Goal: Task Accomplishment & Management: Use online tool/utility

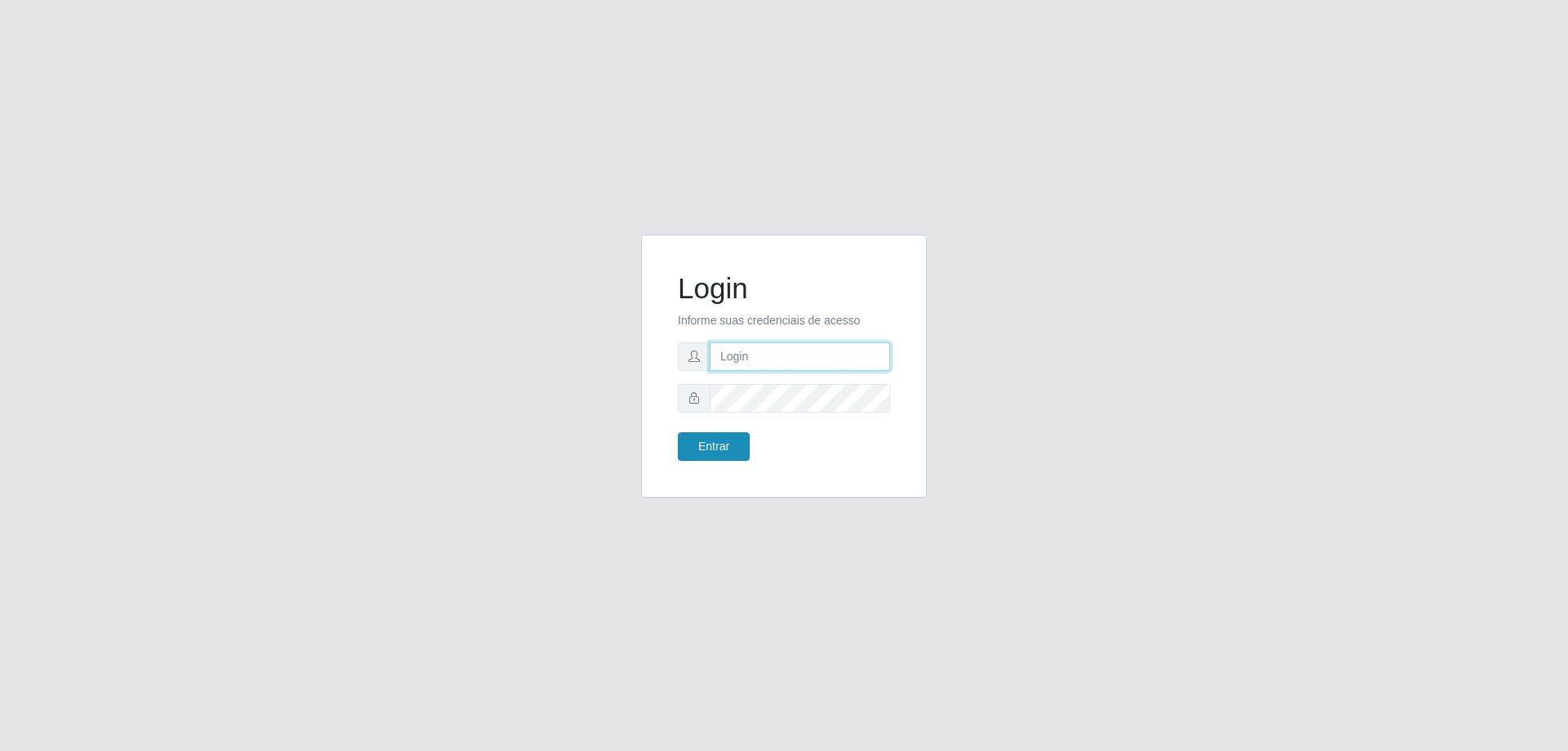
type input "thaynlira29@gmail.com"
click at [731, 439] on button "Entrar" at bounding box center [713, 447] width 71 height 29
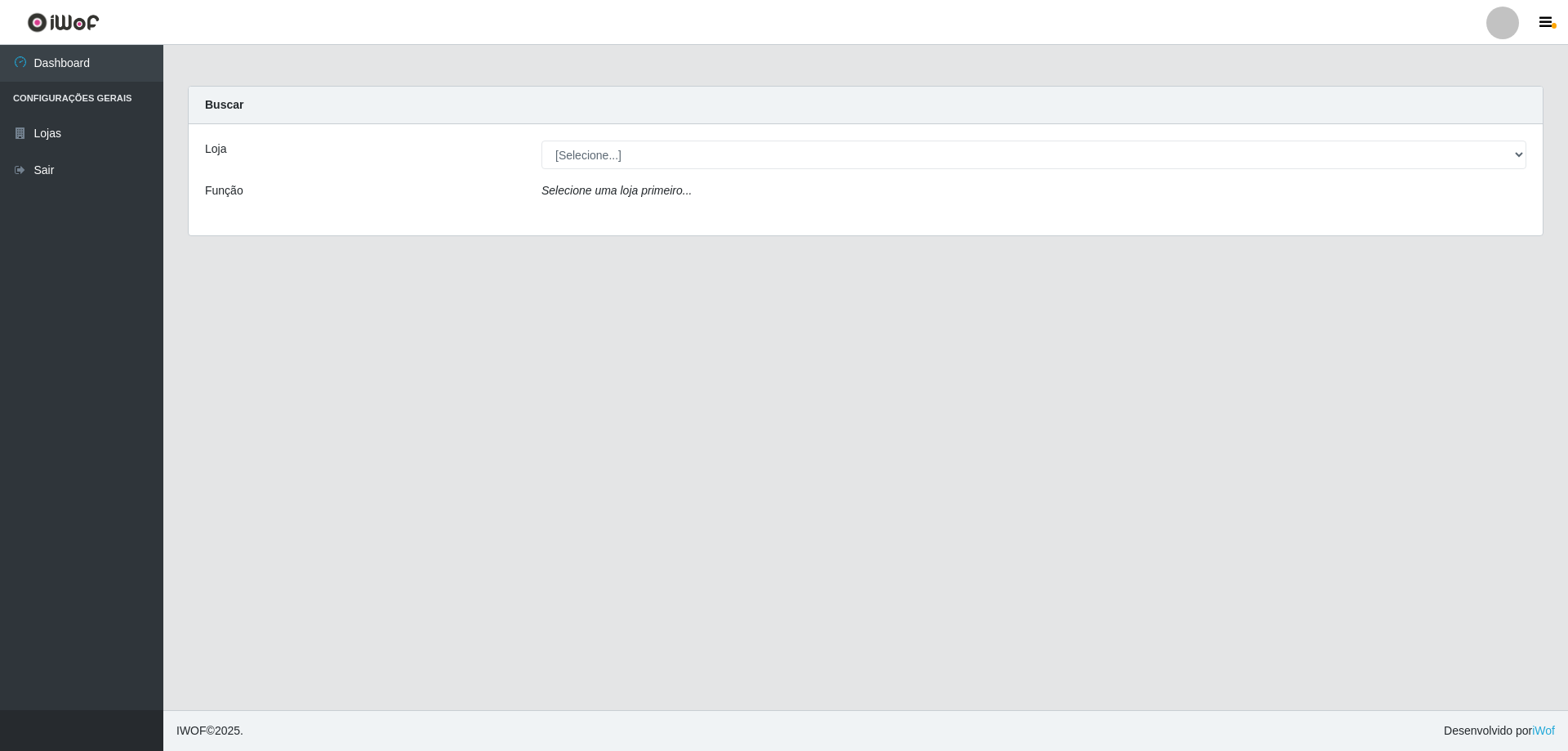
click at [572, 193] on icon "Selecione uma loja primeiro..." at bounding box center [617, 190] width 151 height 14
click at [118, 125] on link "Lojas" at bounding box center [81, 133] width 163 height 37
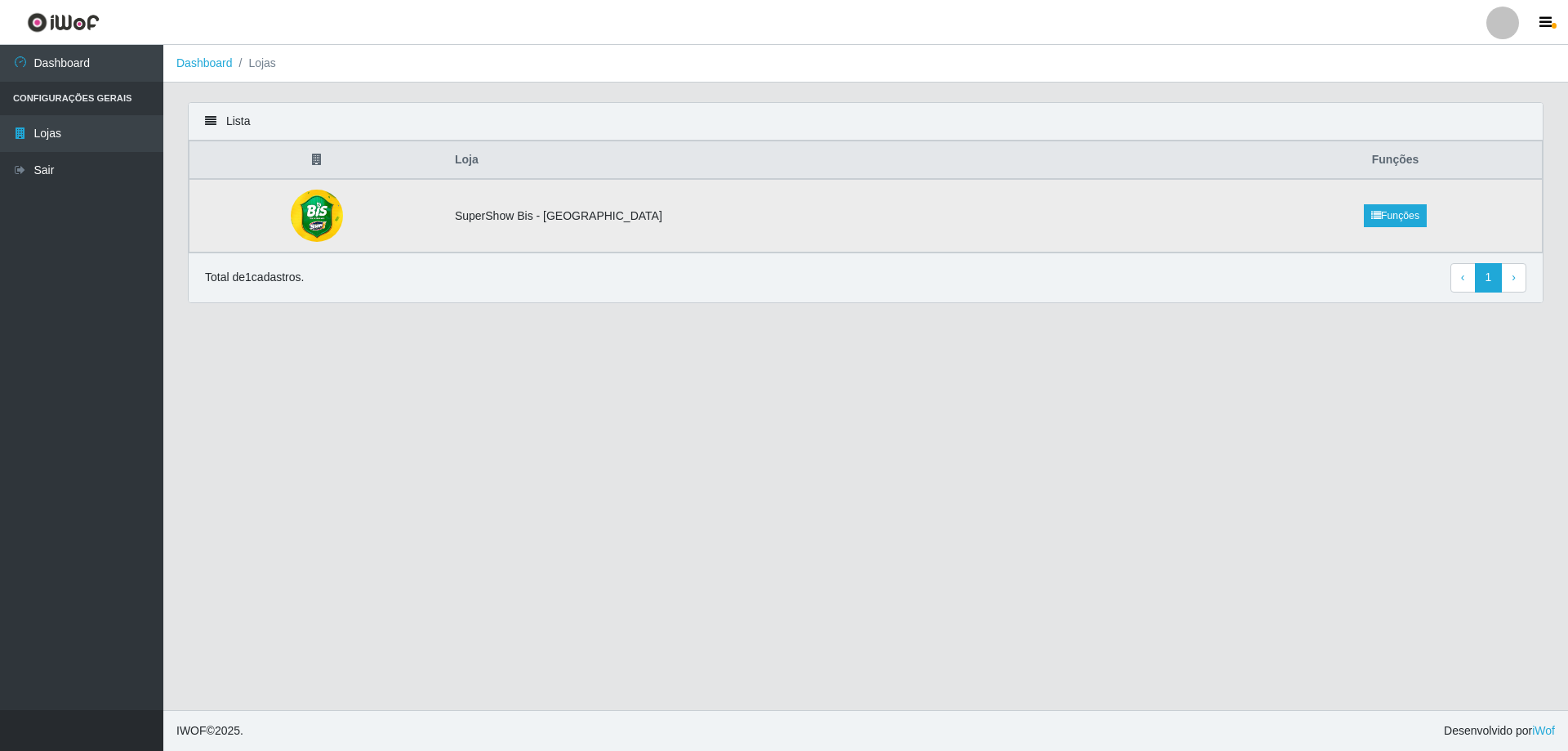
click at [340, 225] on img at bounding box center [316, 215] width 52 height 52
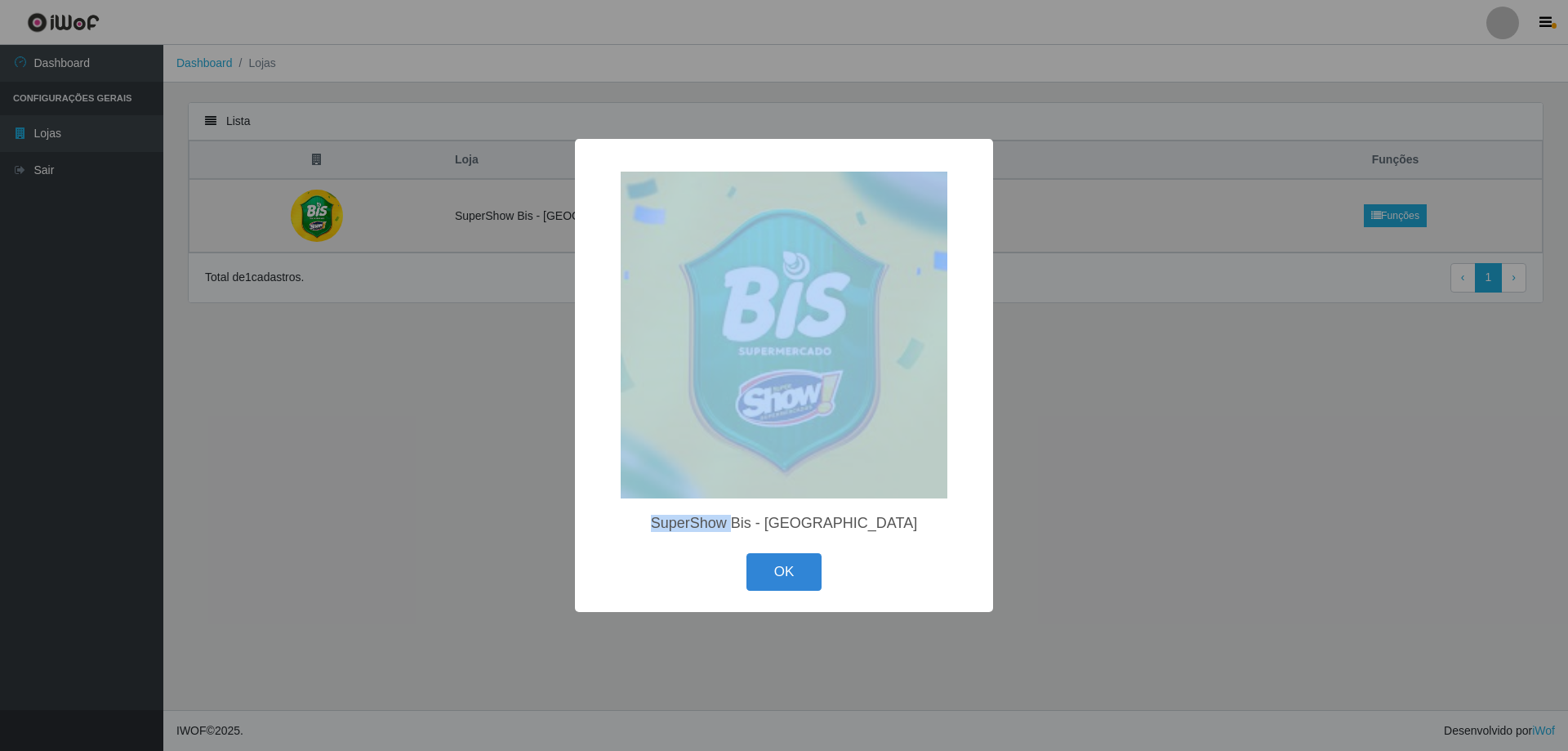
click at [340, 225] on div "× SuperShow Bis - Avenida 6 OK Cancel" at bounding box center [784, 376] width 1568 height 751
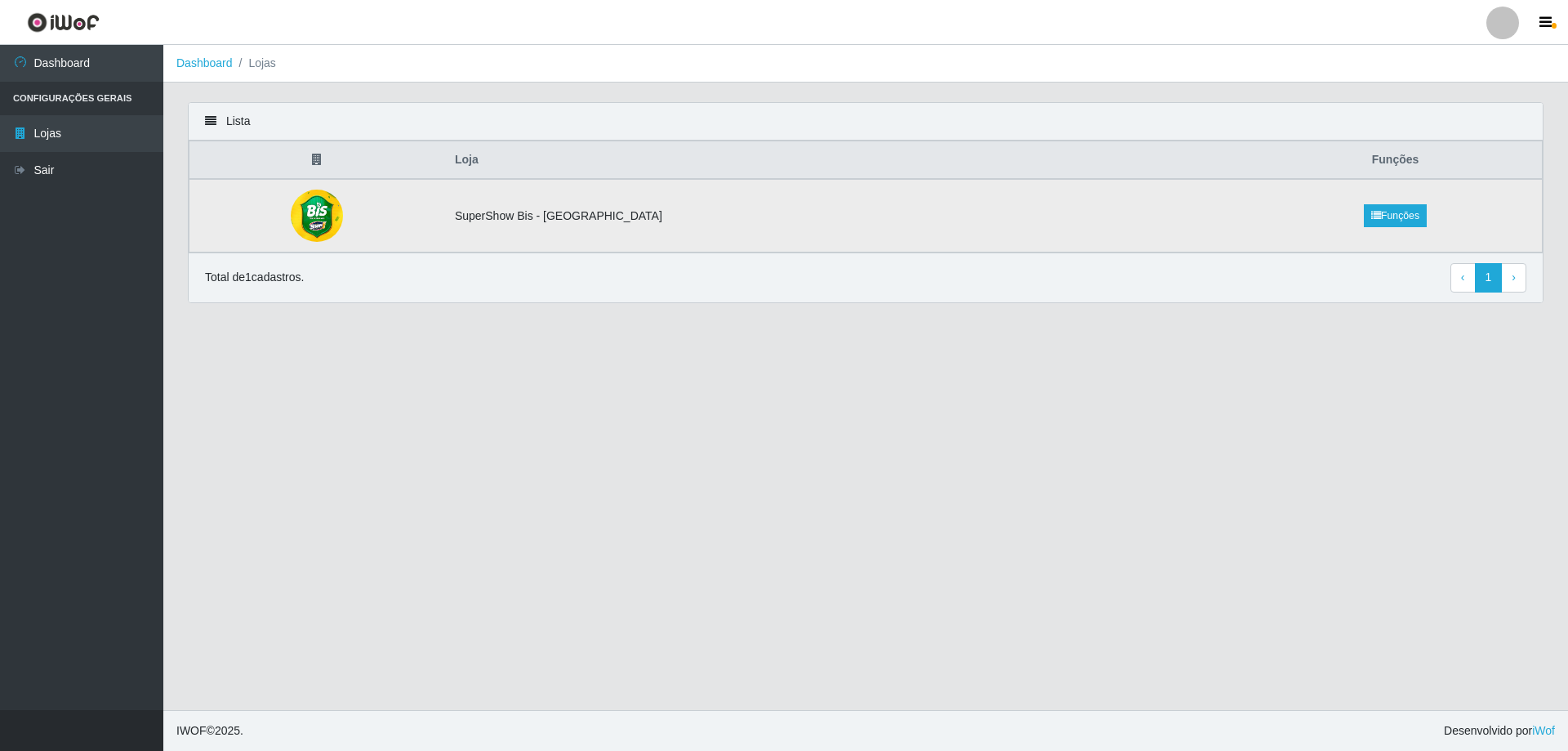
click at [343, 221] on img at bounding box center [316, 215] width 52 height 52
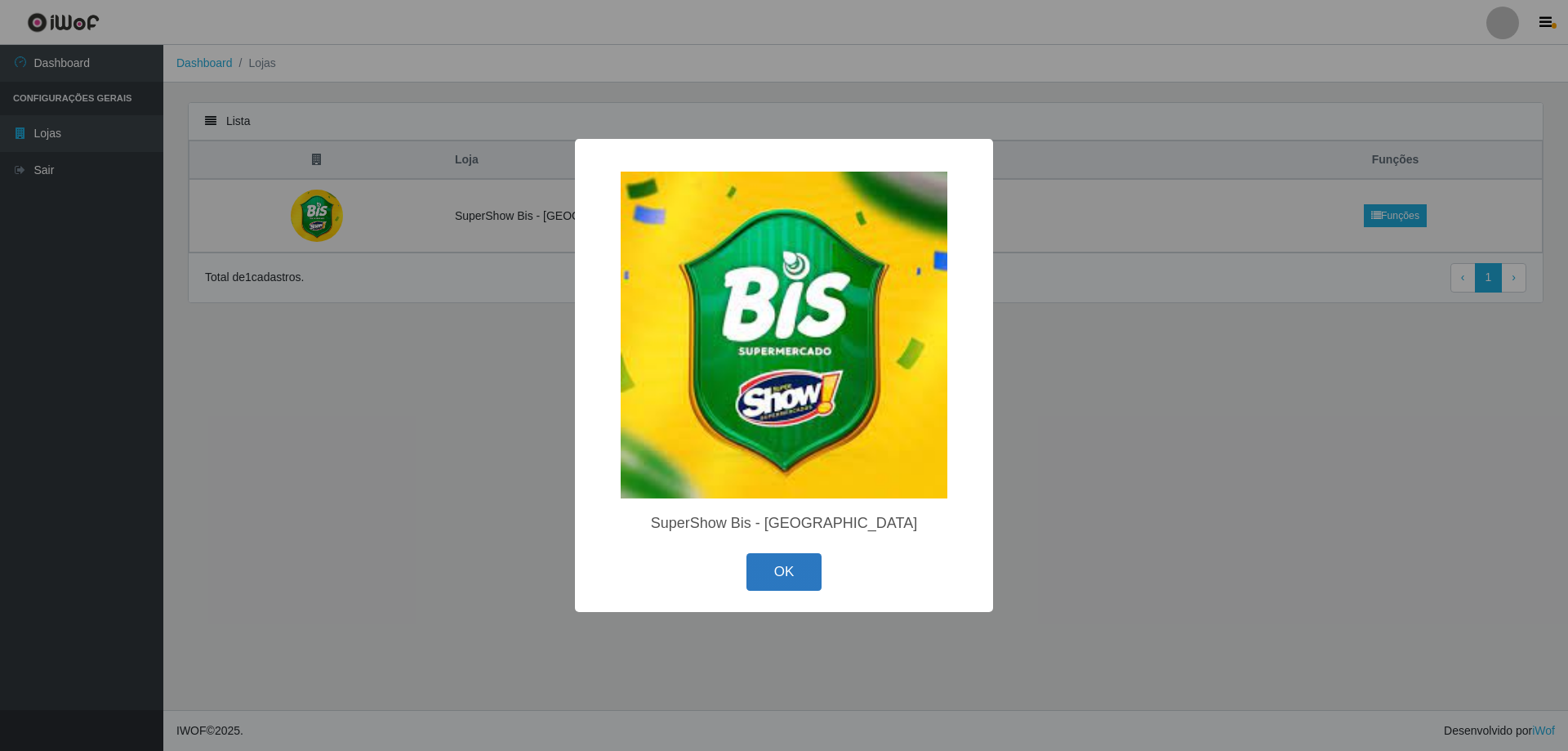
click at [764, 577] on button "OK" at bounding box center [784, 572] width 76 height 39
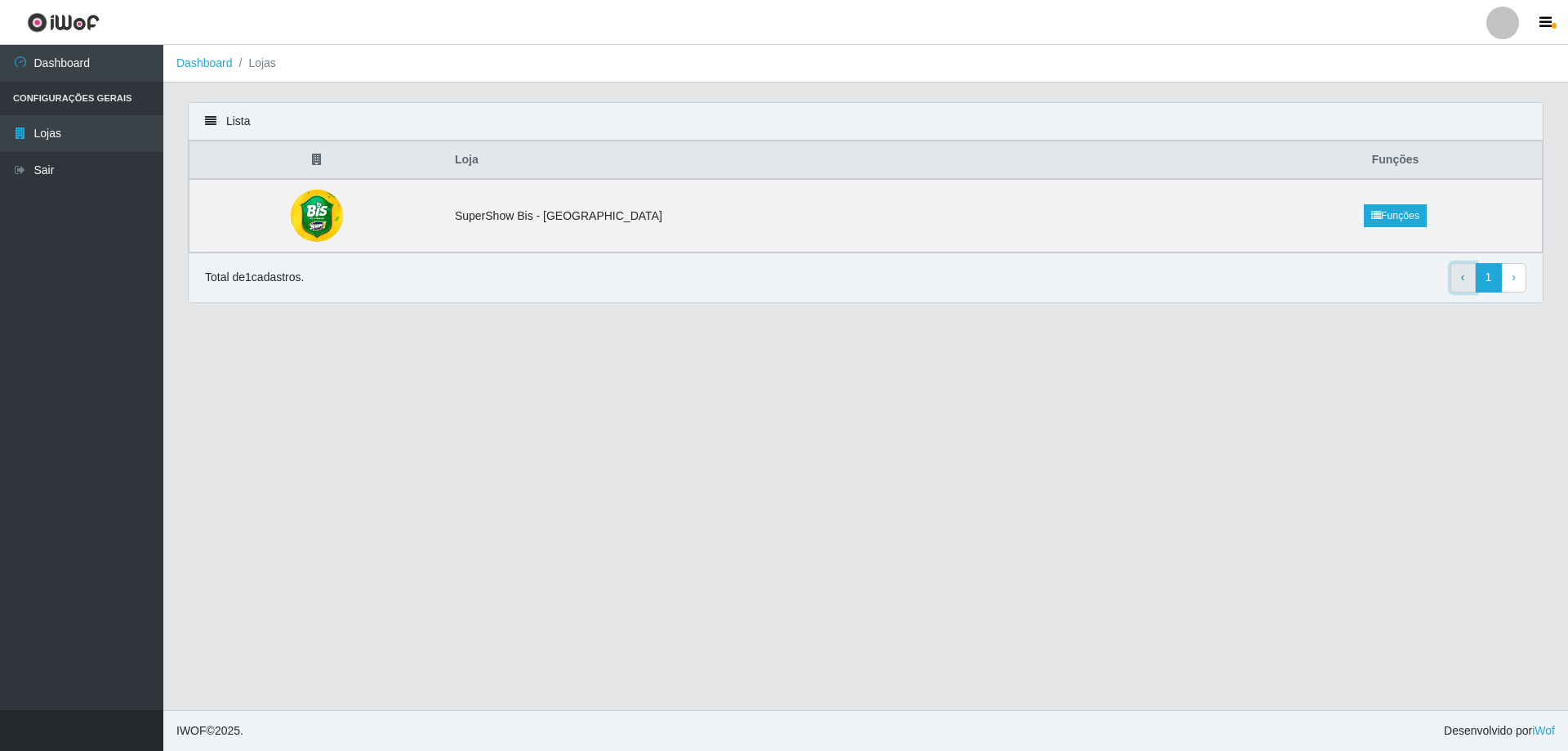
click at [1462, 278] on span "‹" at bounding box center [1463, 277] width 4 height 14
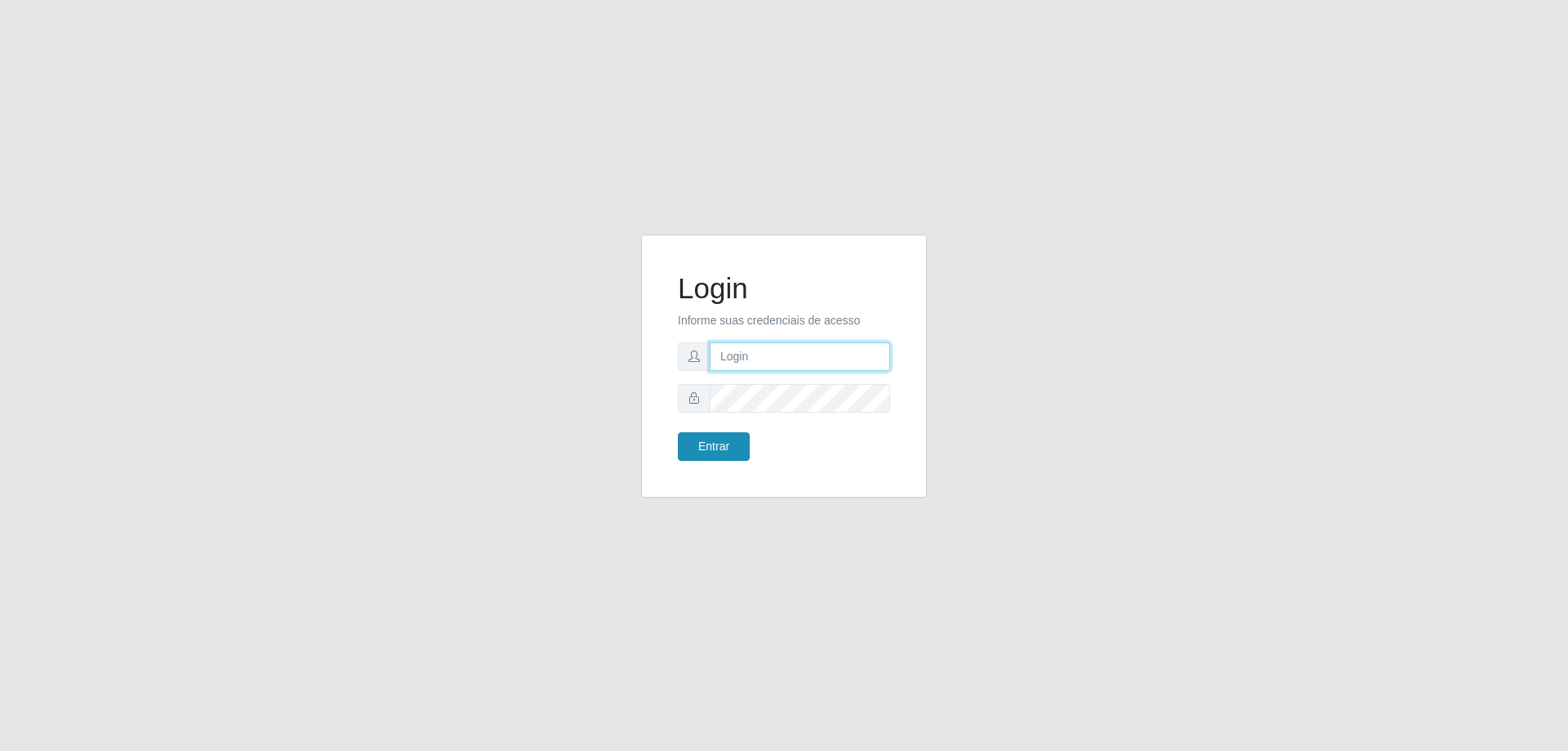
type input "[EMAIL_ADDRESS][DOMAIN_NAME]"
click at [721, 456] on button "Entrar" at bounding box center [713, 447] width 71 height 29
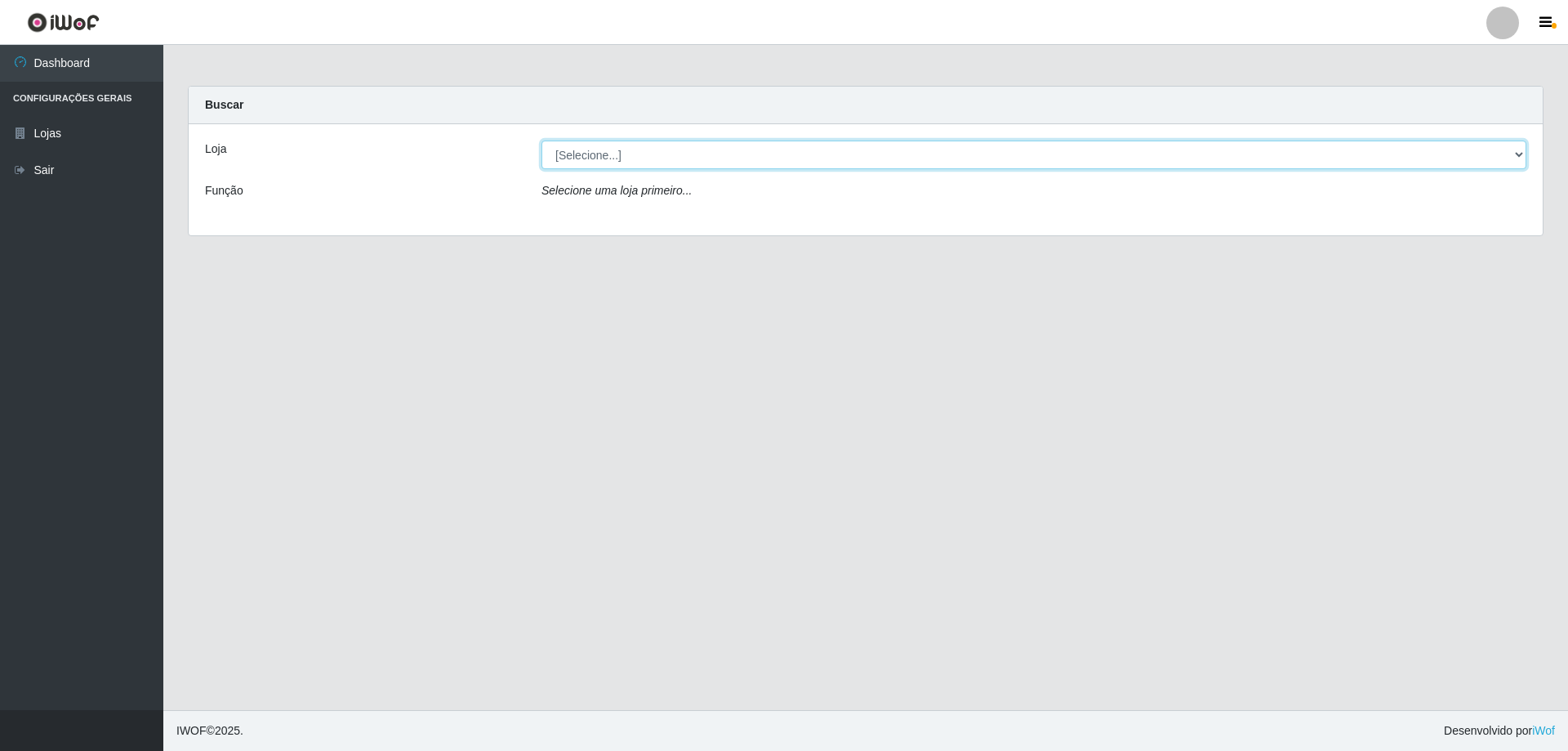
click at [683, 153] on select "[Selecione...] SuperShow Bis - [GEOGRAPHIC_DATA]" at bounding box center [1033, 155] width 985 height 29
select select "59"
click at [541, 141] on select "[Selecione...] SuperShow Bis - [GEOGRAPHIC_DATA]" at bounding box center [1033, 155] width 985 height 29
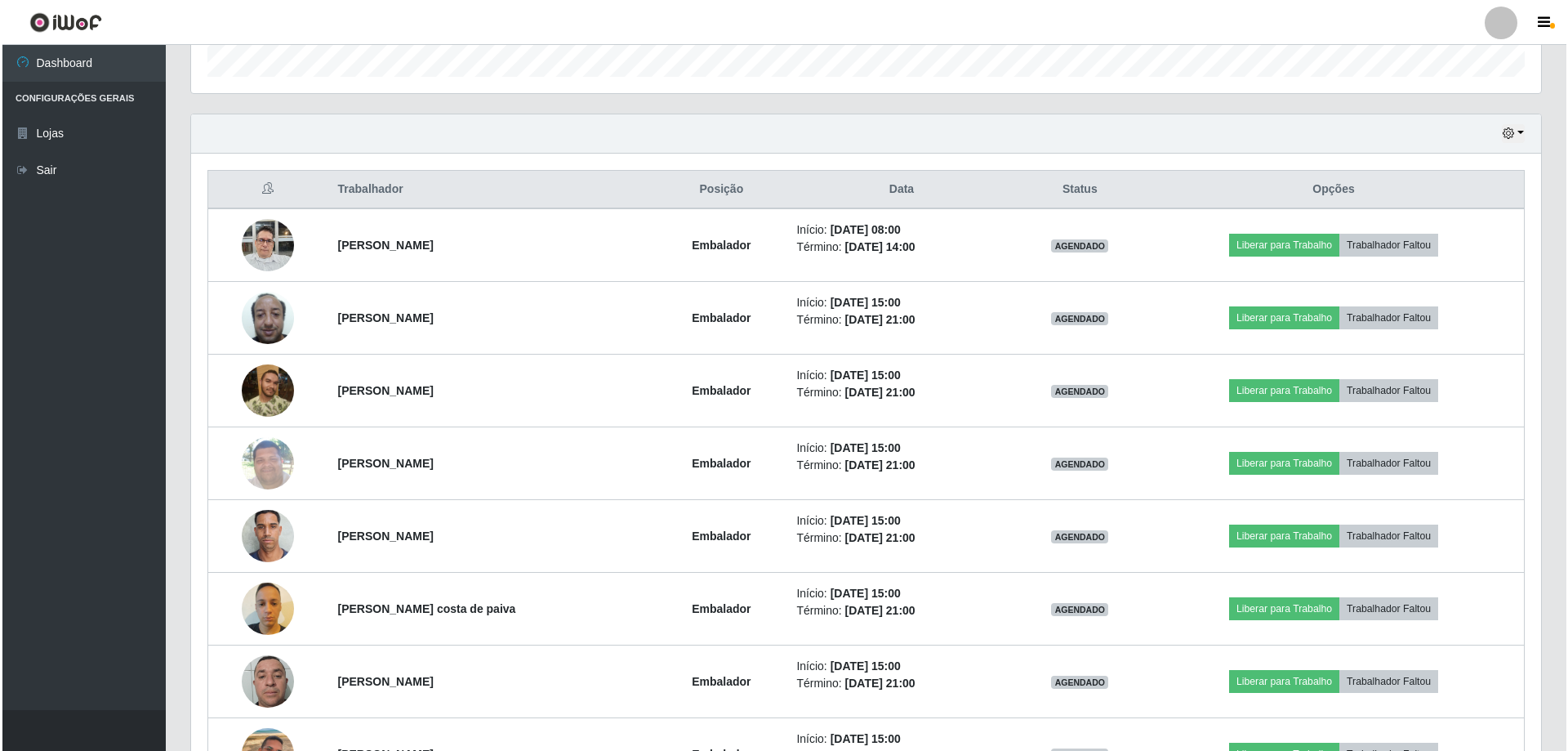
scroll to position [426, 0]
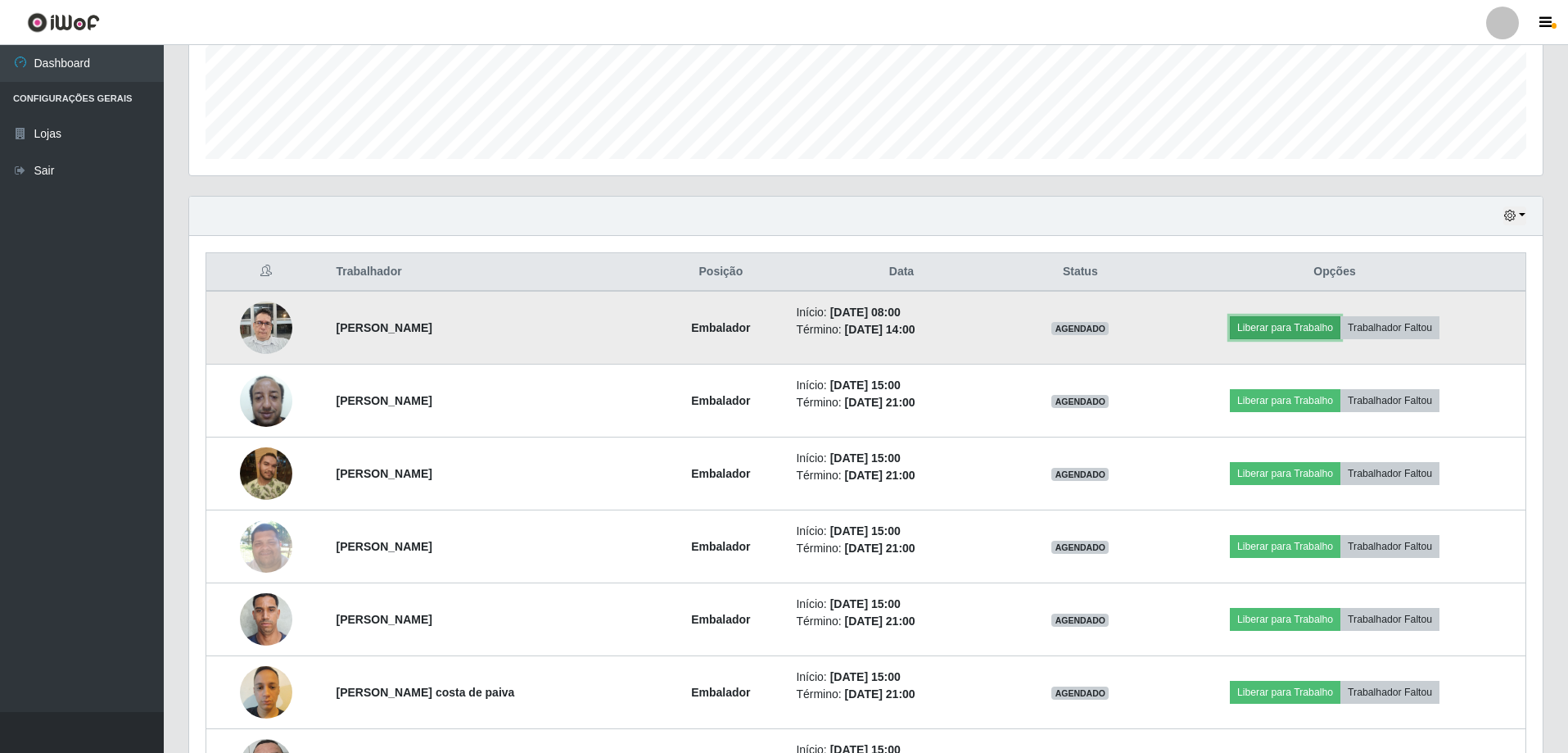
click at [1319, 329] on button "Liberar para Trabalho" at bounding box center [1285, 328] width 110 height 23
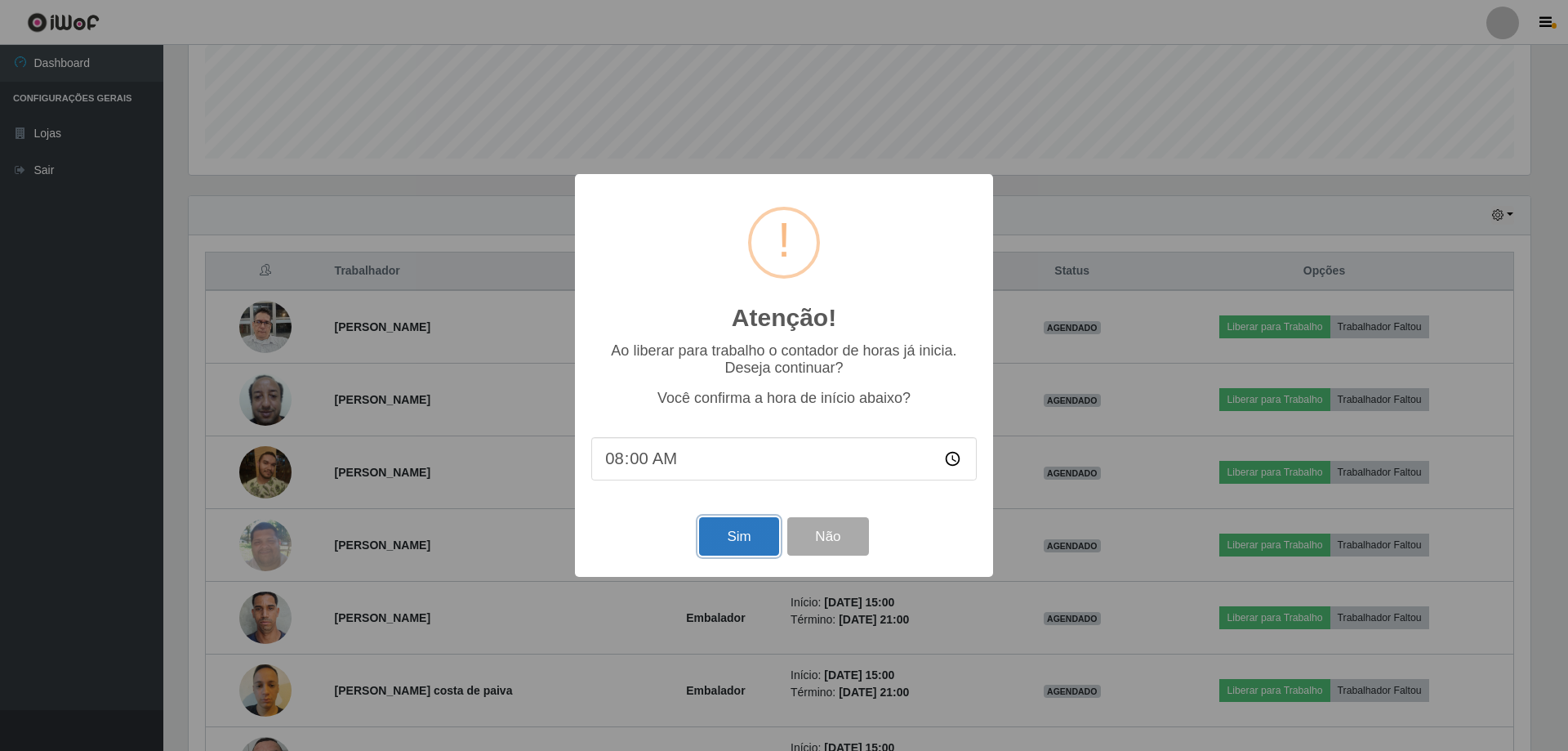
click at [740, 539] on button "Sim" at bounding box center [738, 537] width 79 height 39
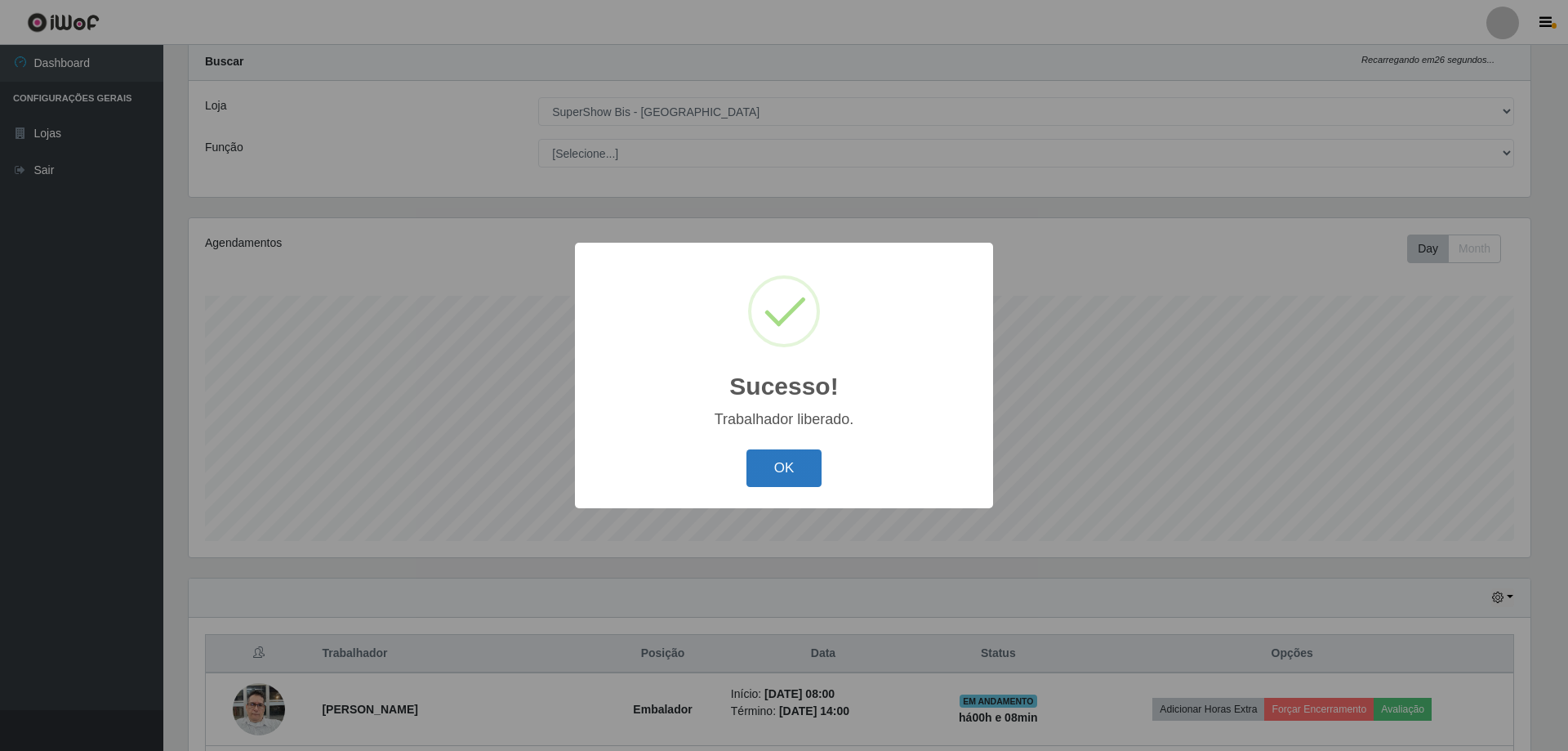
click at [795, 469] on button "OK" at bounding box center [784, 469] width 76 height 39
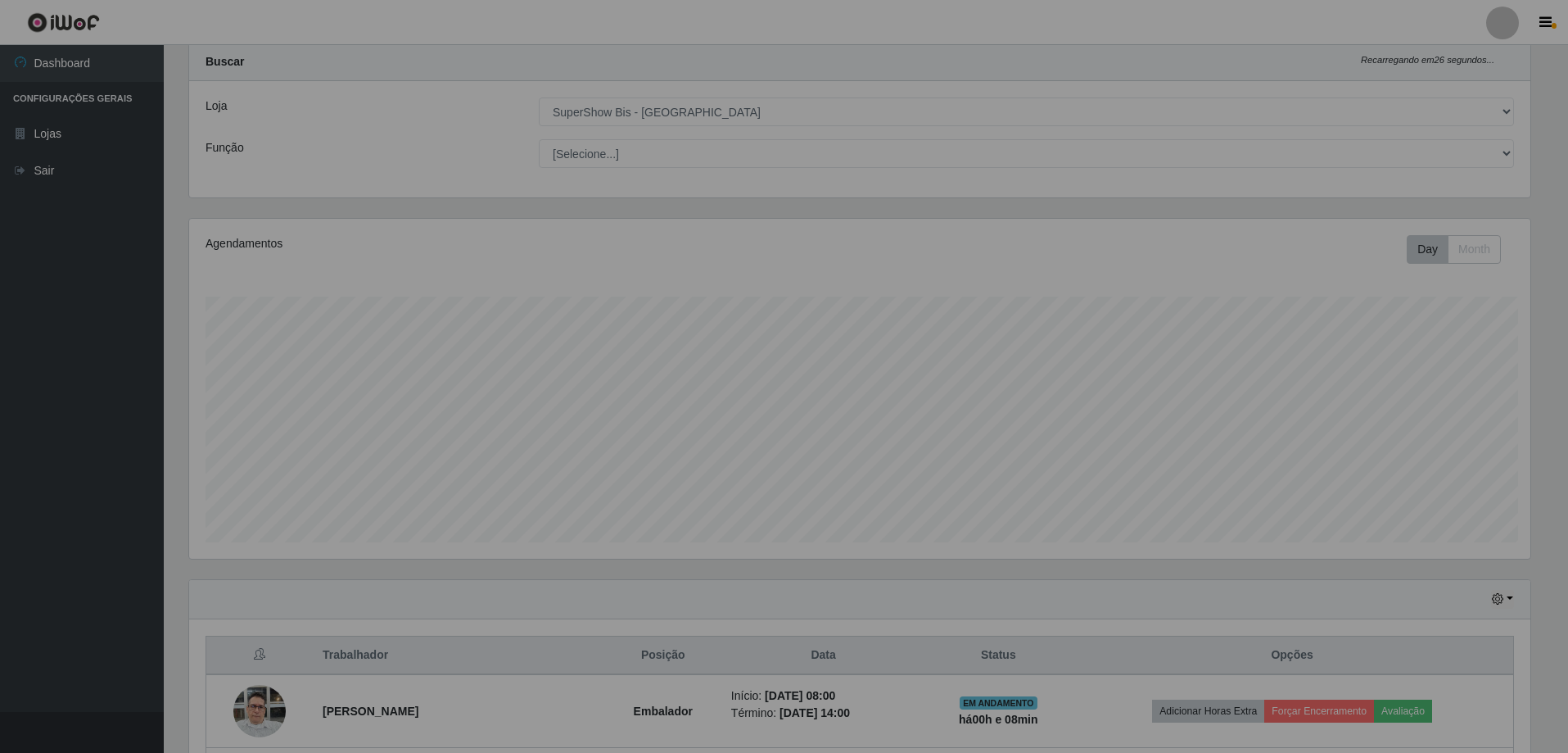
scroll to position [340, 1353]
